Goal: Check status

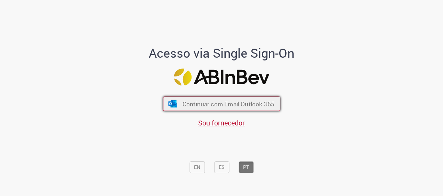
click at [201, 103] on span "Continuar com Email Outlook 365" at bounding box center [228, 104] width 92 height 8
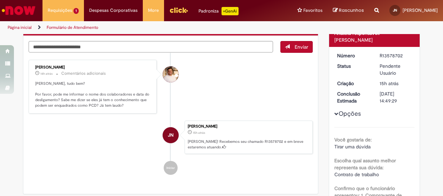
scroll to position [35, 0]
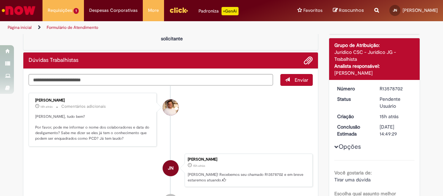
scroll to position [70, 0]
